Goal: Transaction & Acquisition: Purchase product/service

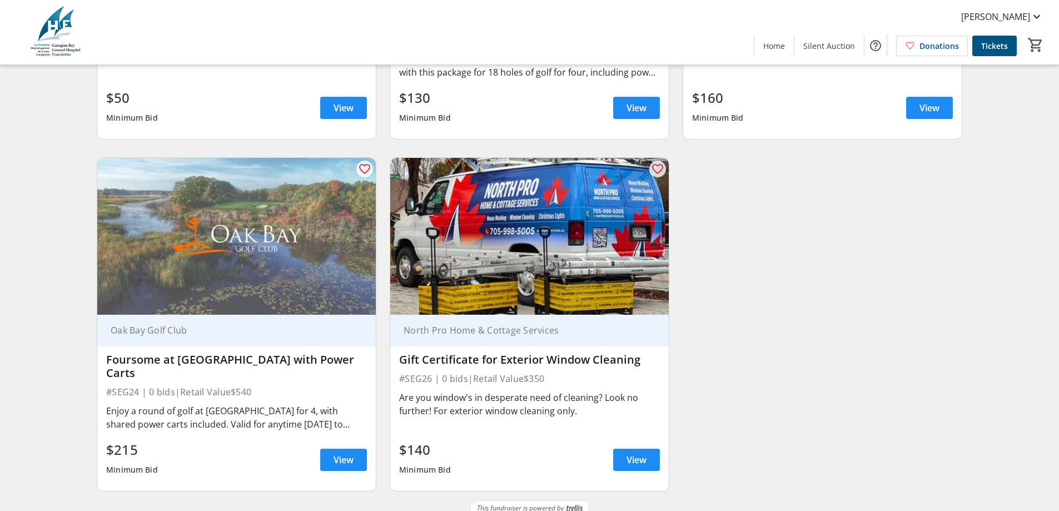
scroll to position [2793, 0]
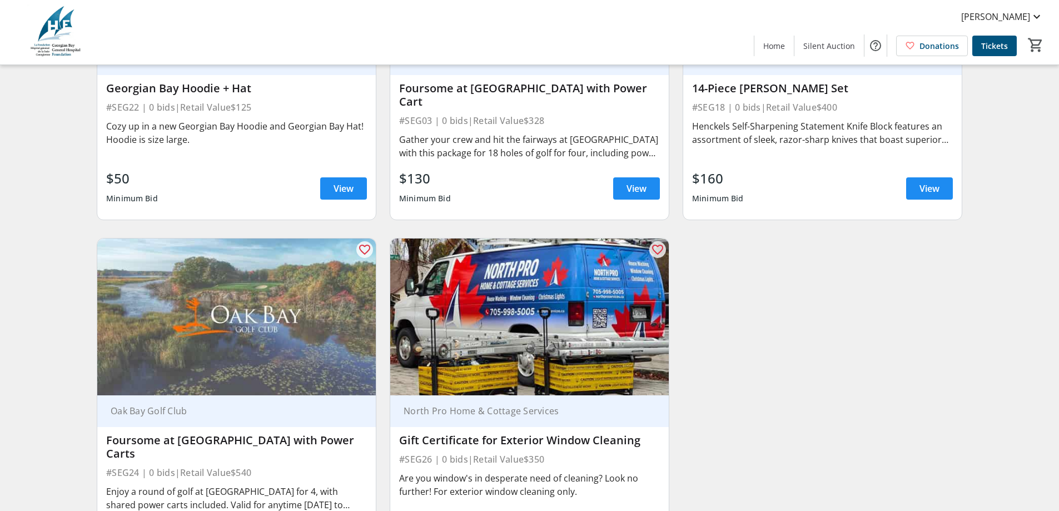
scroll to position [2724, 0]
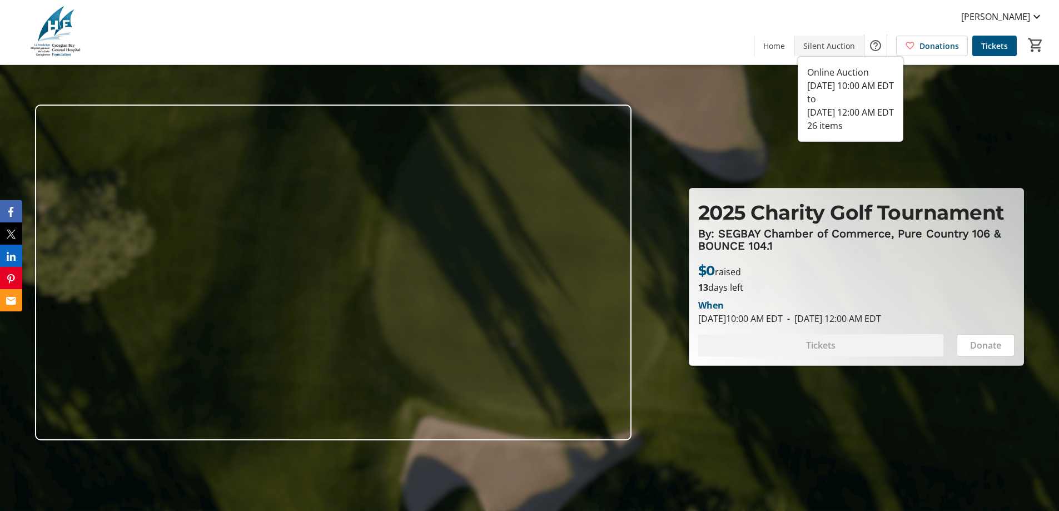
click at [811, 45] on span "Silent Auction" at bounding box center [829, 46] width 52 height 12
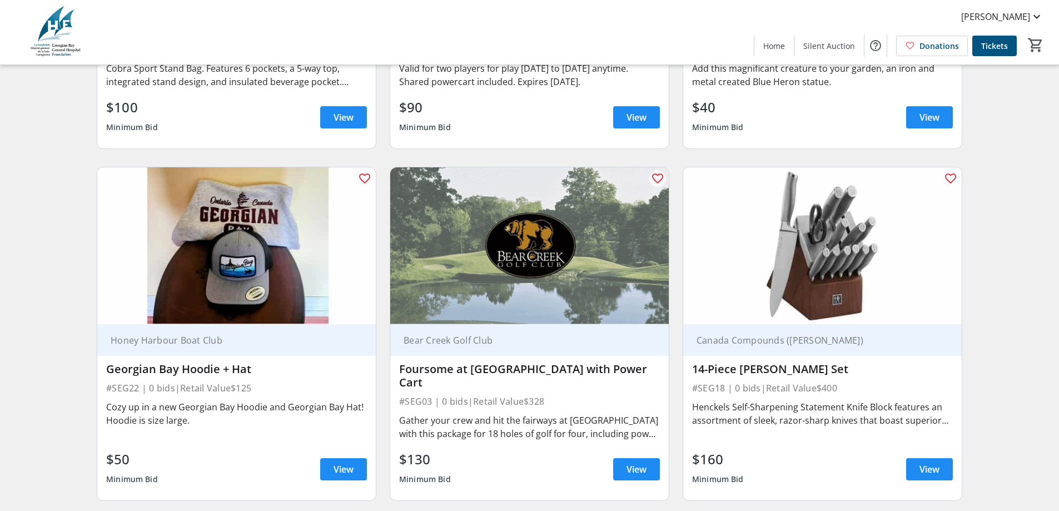
scroll to position [2390, 0]
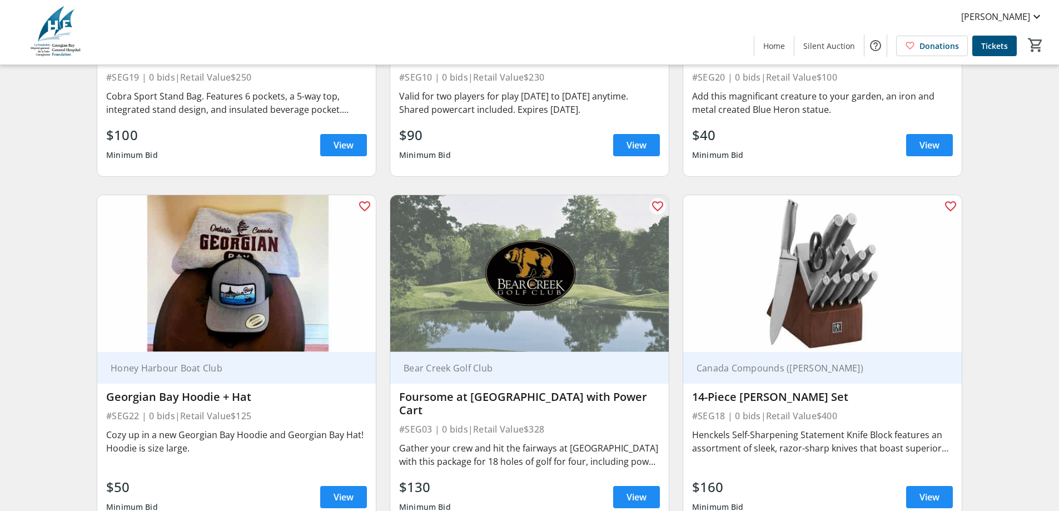
click at [755, 281] on img at bounding box center [822, 273] width 278 height 157
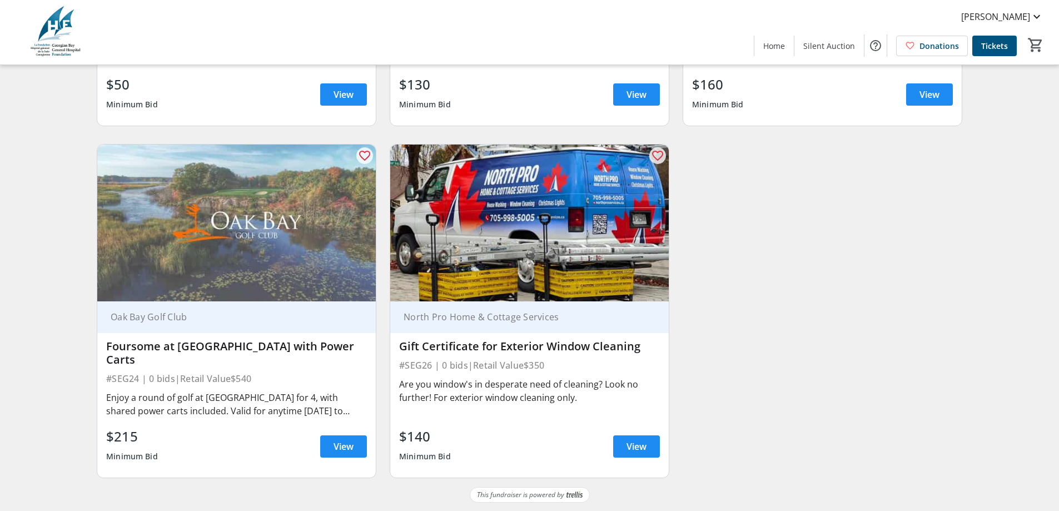
scroll to position [2793, 0]
drag, startPoint x: 399, startPoint y: 347, endPoint x: 649, endPoint y: 343, distance: 250.2
click at [649, 343] on div "Gift Certificate for Exterior Window Cleaning" at bounding box center [529, 345] width 261 height 13
copy div "Gift Certificate for Exterior Window Cleaning"
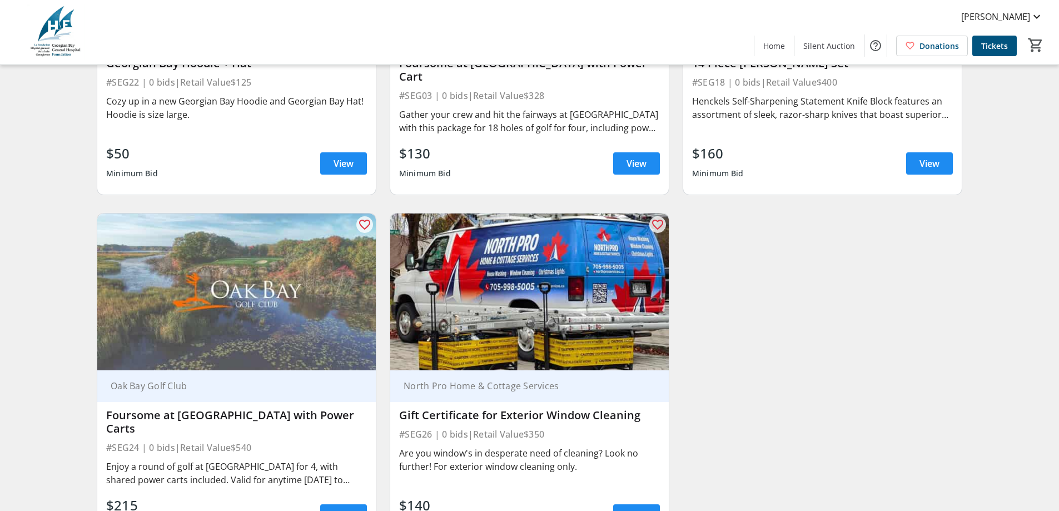
scroll to position [2724, 0]
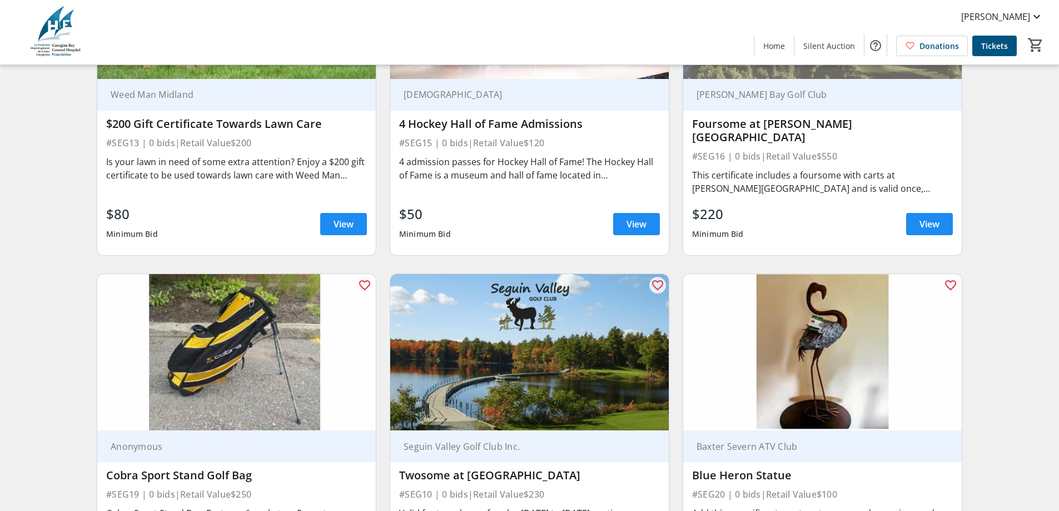
scroll to position [1959, 0]
